Goal: Task Accomplishment & Management: Use online tool/utility

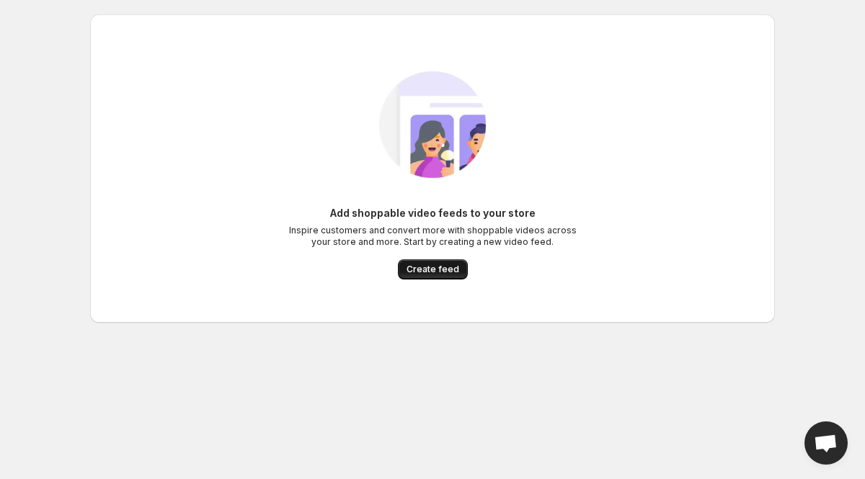
click at [429, 267] on span "Create feed" at bounding box center [432, 270] width 53 height 12
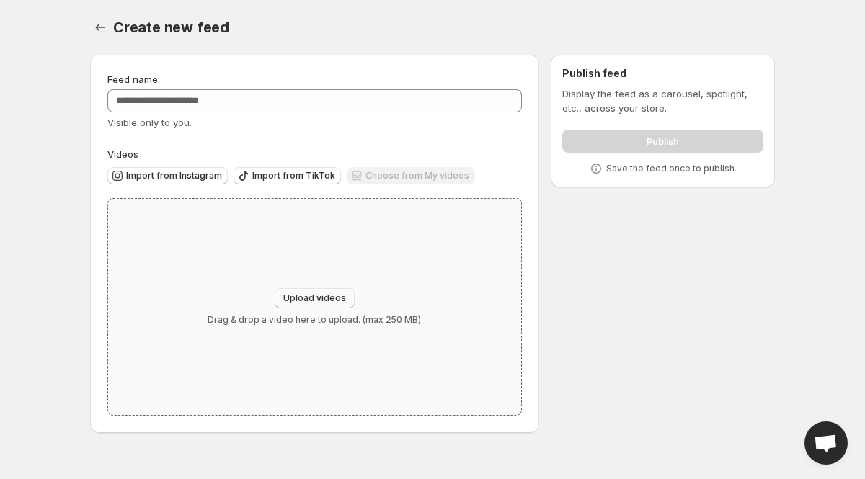
click at [321, 295] on span "Upload videos" at bounding box center [314, 299] width 63 height 12
type input "**********"
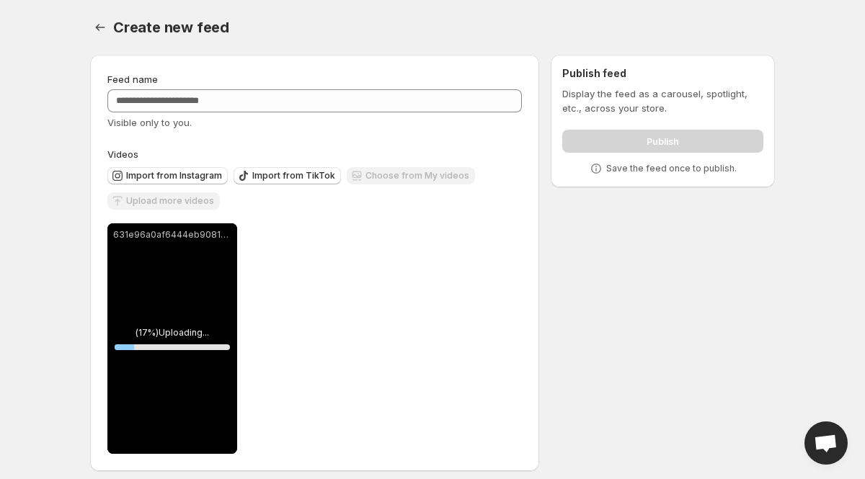
scroll to position [9, 0]
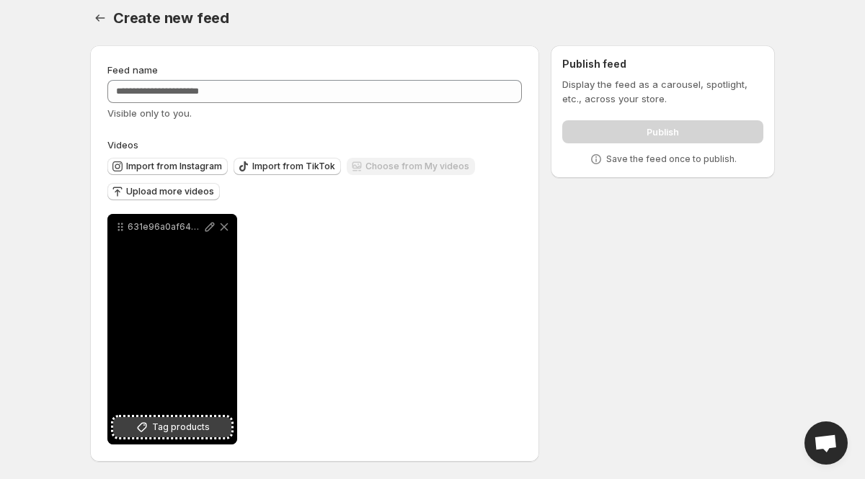
click at [159, 432] on span "Tag products" at bounding box center [181, 427] width 58 height 14
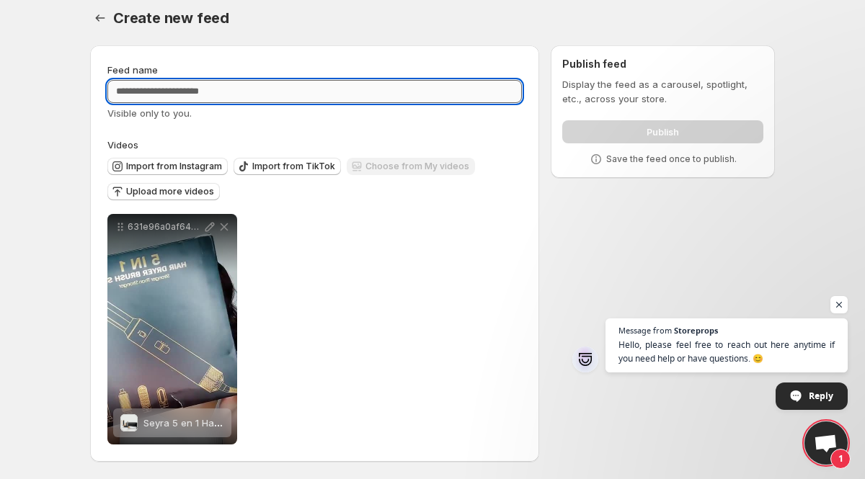
click at [344, 96] on input "Feed name" at bounding box center [314, 91] width 414 height 23
type input "*****"
click at [326, 172] on button "Import from TikTok" at bounding box center [286, 166] width 107 height 17
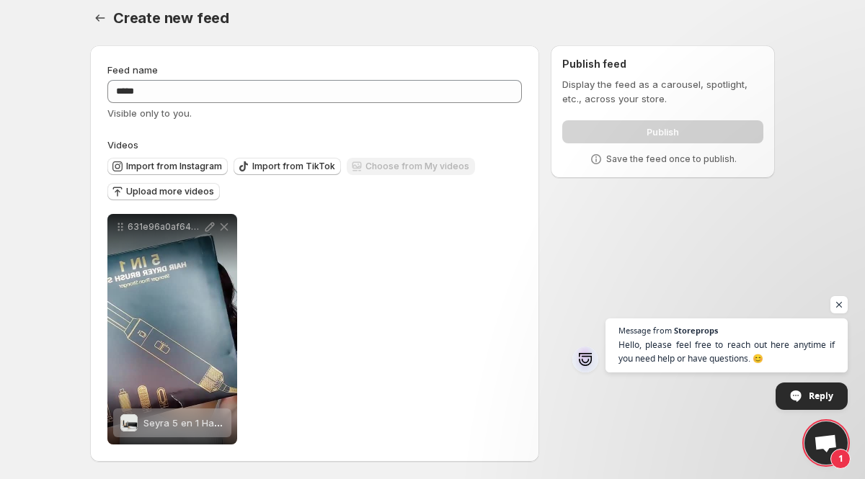
click at [539, 210] on div "**********" at bounding box center [427, 256] width 696 height 445
click at [845, 308] on span "Open chat" at bounding box center [839, 305] width 18 height 18
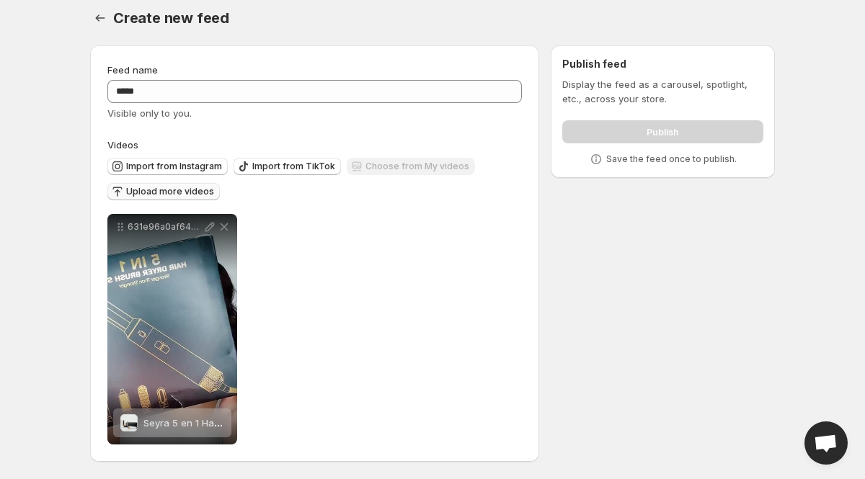
click at [170, 190] on span "Upload more videos" at bounding box center [170, 192] width 88 height 12
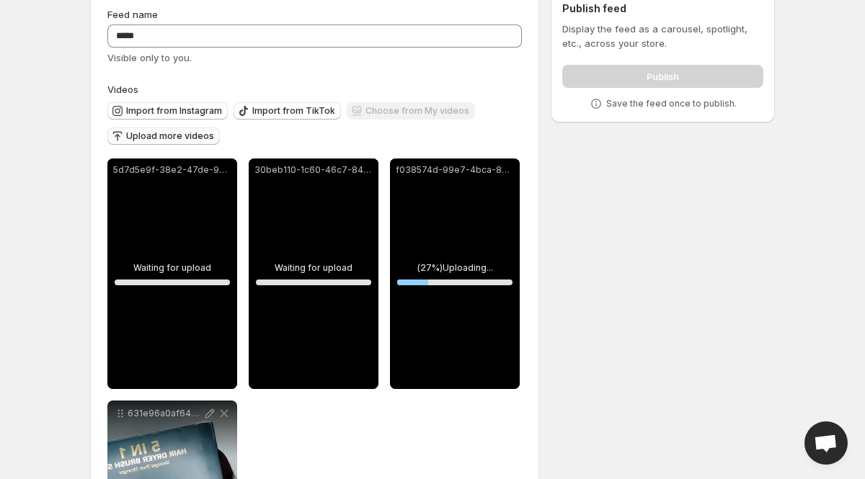
scroll to position [67, 0]
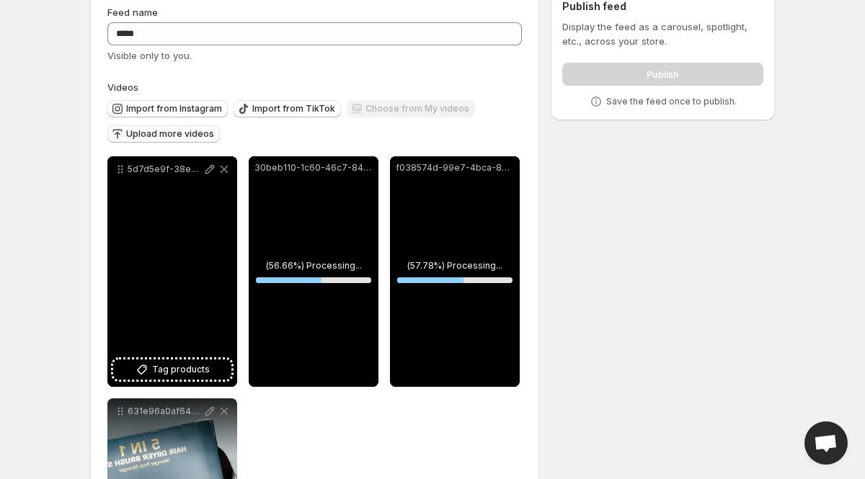
click at [205, 357] on div "5d7d5e9f-38e2-47de-9011-0d9eca7f3691-h265-hd" at bounding box center [172, 271] width 130 height 231
click at [191, 368] on span "Tag products" at bounding box center [181, 369] width 58 height 14
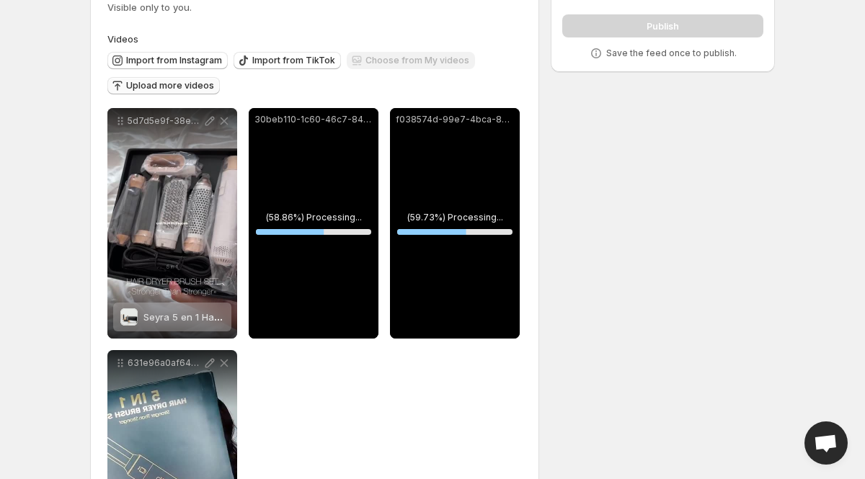
scroll to position [117, 0]
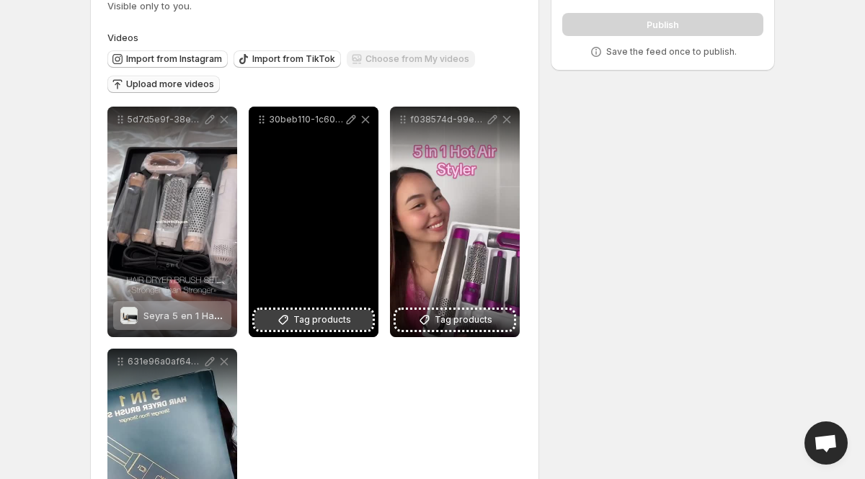
click at [329, 324] on span "Tag products" at bounding box center [322, 320] width 58 height 14
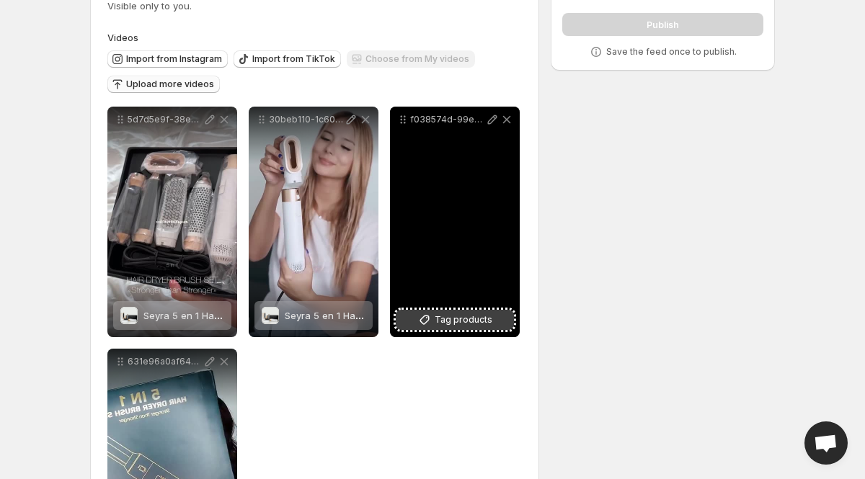
click at [456, 320] on span "Tag products" at bounding box center [464, 320] width 58 height 14
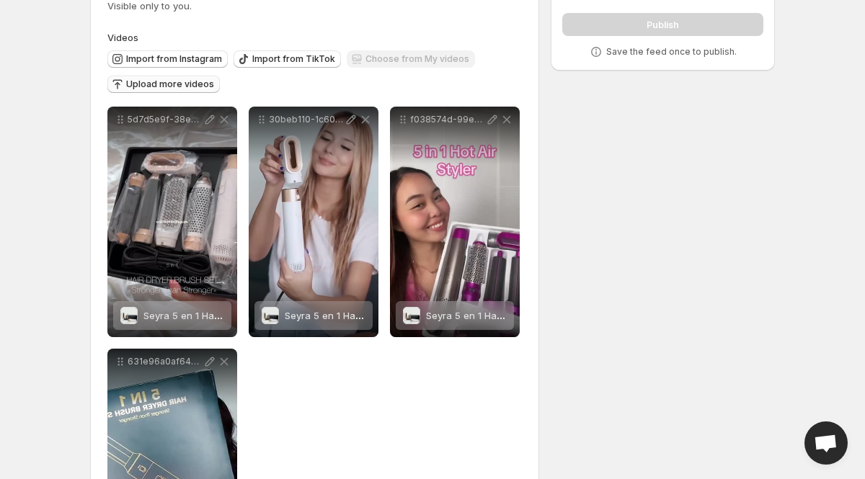
click at [636, 247] on div "**********" at bounding box center [427, 270] width 696 height 687
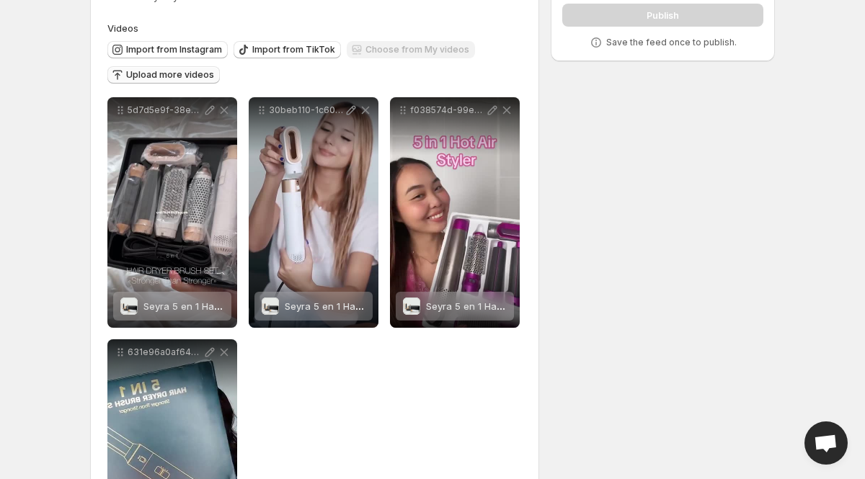
scroll to position [0, 0]
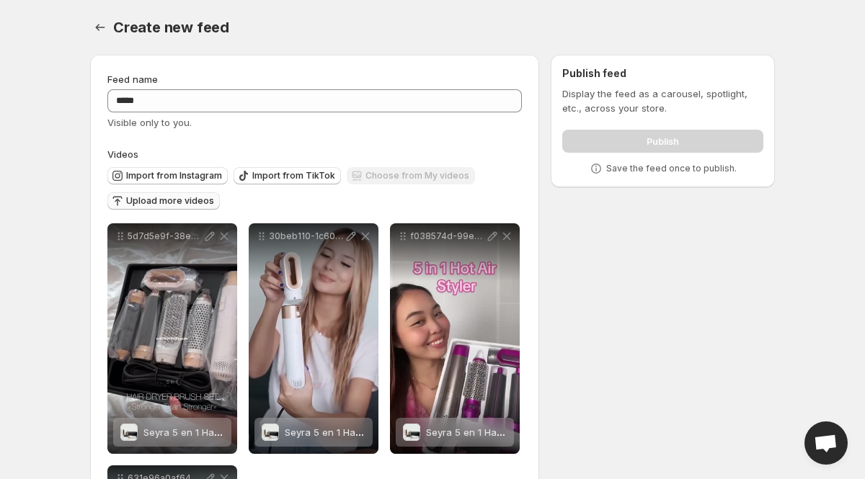
click at [640, 140] on div "Publish" at bounding box center [662, 138] width 201 height 29
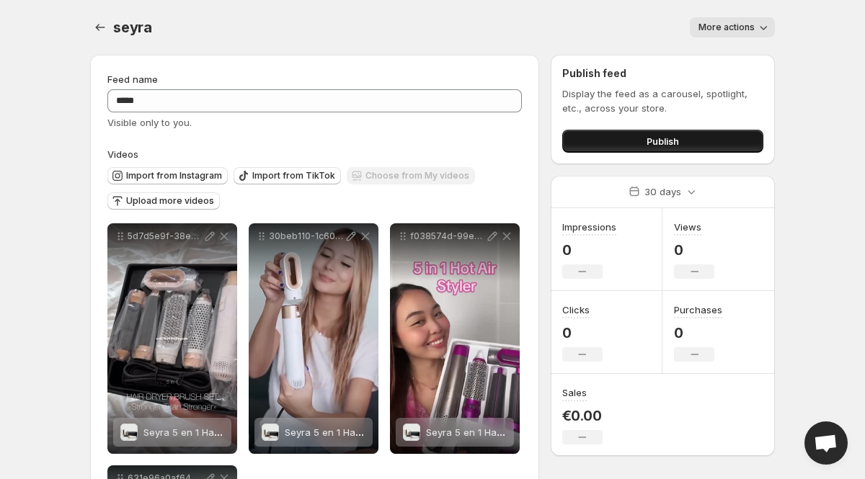
click at [606, 137] on button "Publish" at bounding box center [662, 141] width 201 height 23
click at [265, 175] on span "Import from TikTok" at bounding box center [293, 176] width 83 height 12
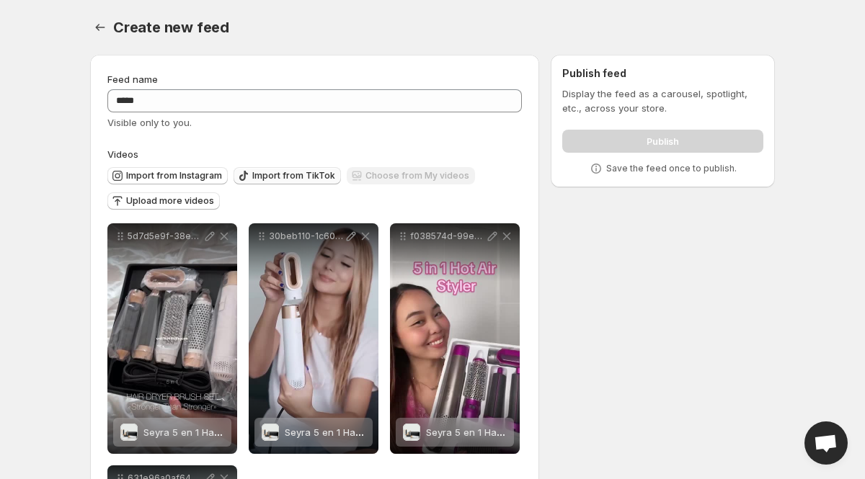
click at [296, 174] on span "Import from TikTok" at bounding box center [293, 176] width 83 height 12
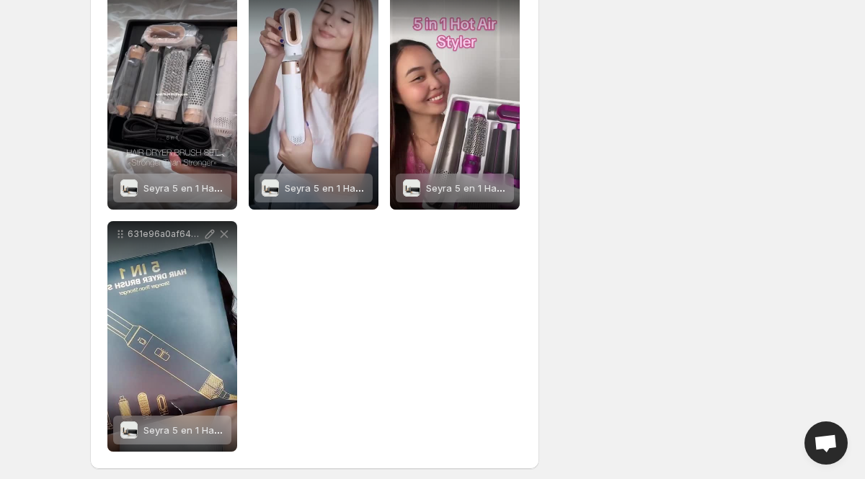
scroll to position [251, 0]
